Goal: Task Accomplishment & Management: Complete application form

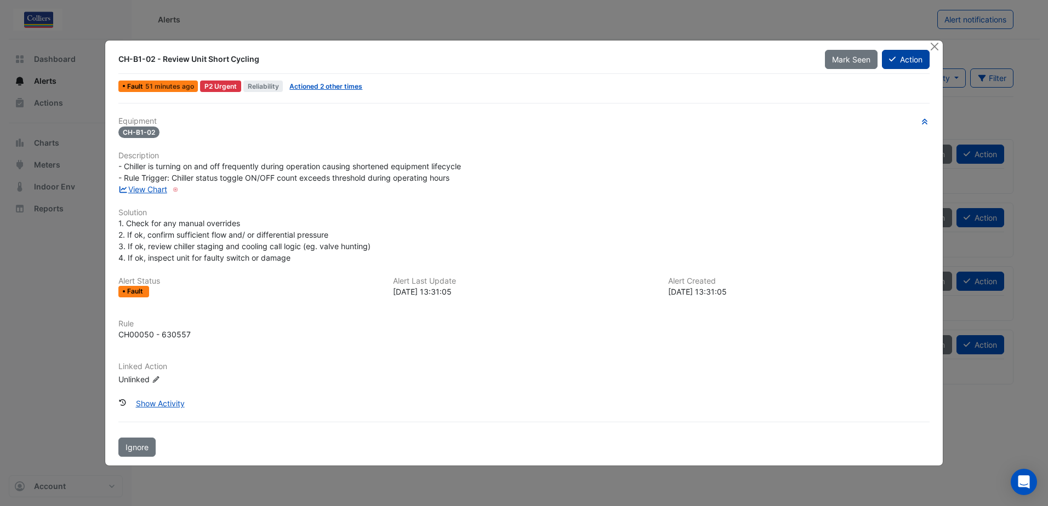
click at [899, 64] on button "Action" at bounding box center [906, 59] width 48 height 19
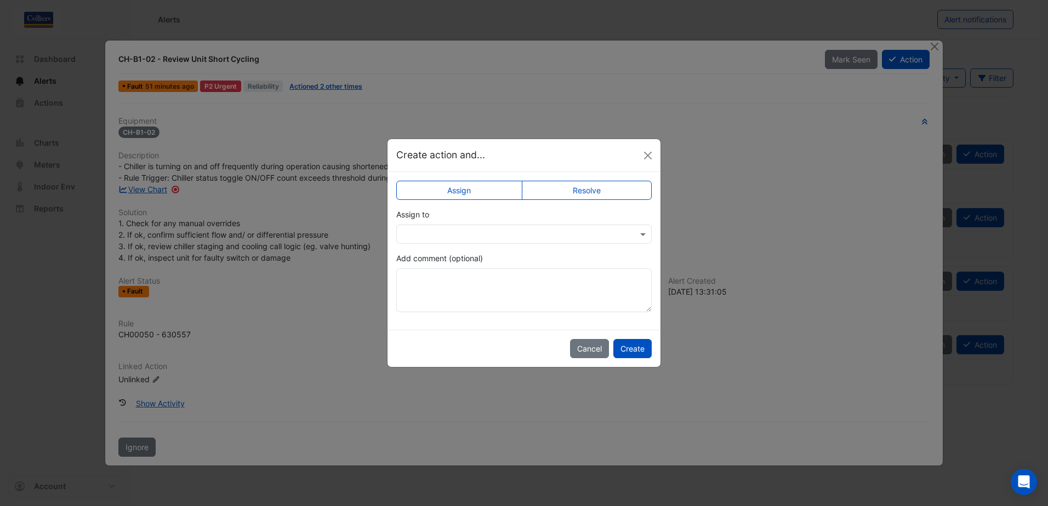
click at [445, 236] on input "text" at bounding box center [512, 235] width 221 height 12
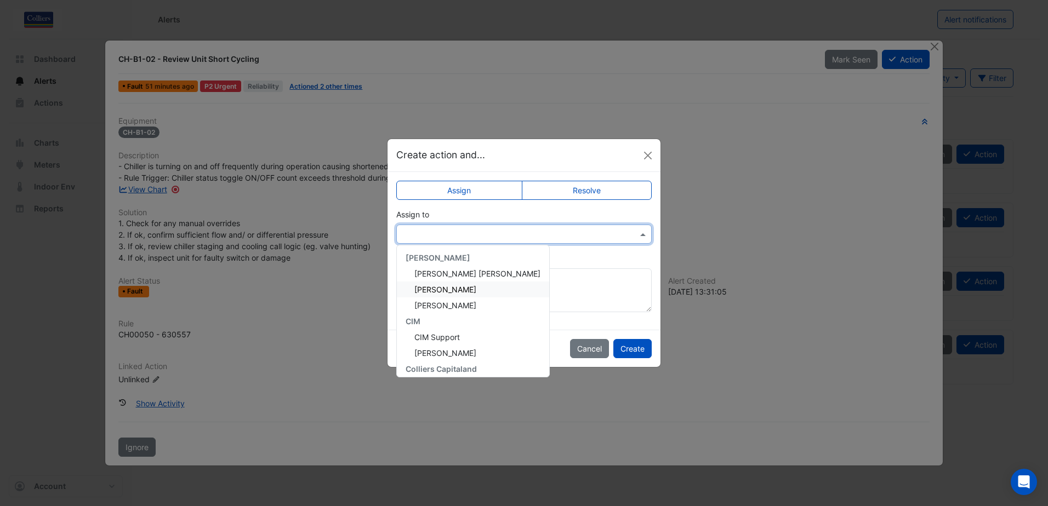
click at [448, 288] on span "[PERSON_NAME]" at bounding box center [445, 289] width 62 height 9
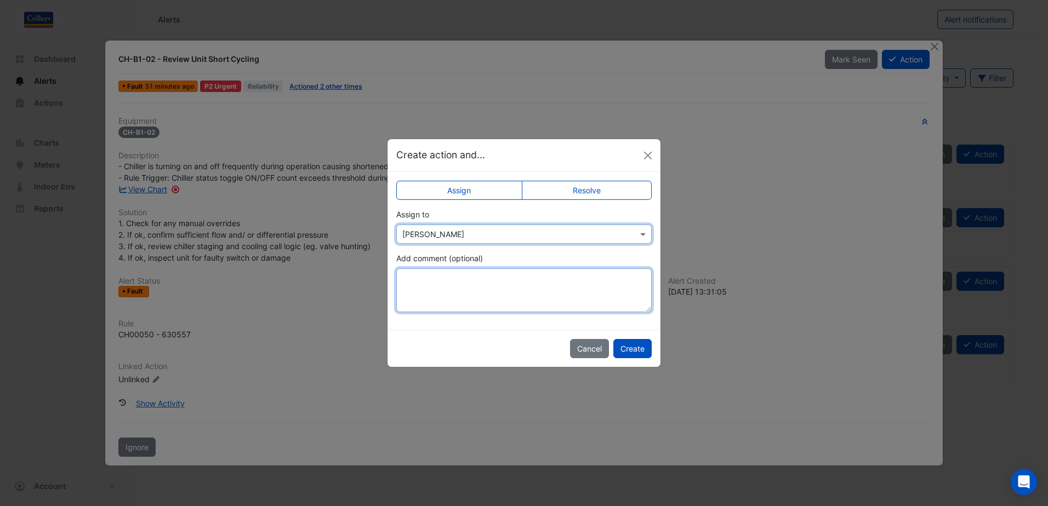
click at [448, 288] on textarea "Add comment (optional)" at bounding box center [523, 290] width 255 height 44
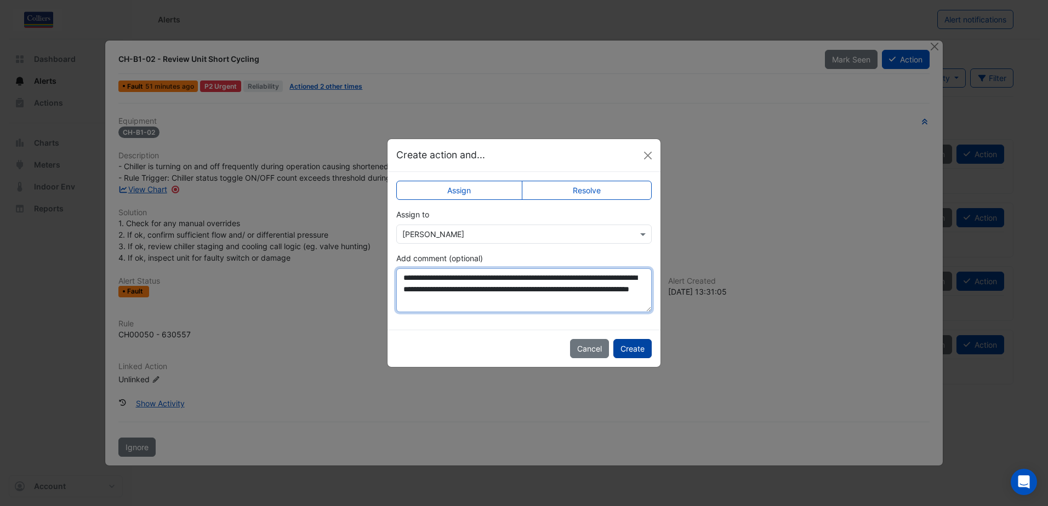
type textarea "**********"
click at [631, 351] on button "Create" at bounding box center [632, 348] width 38 height 19
